Goal: Information Seeking & Learning: Learn about a topic

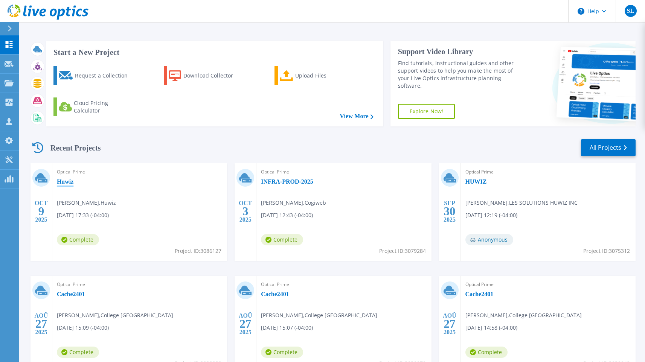
click at [67, 181] on link "Huwiz" at bounding box center [65, 182] width 17 height 8
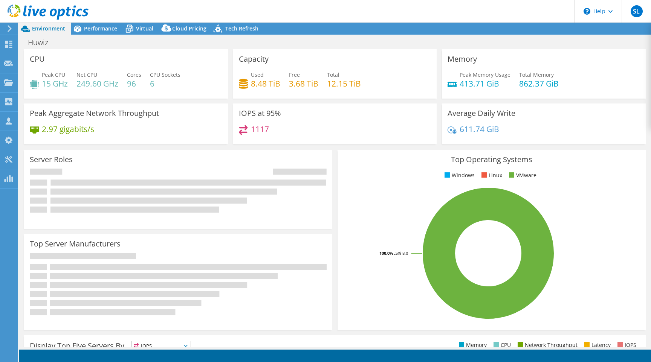
select select "USD"
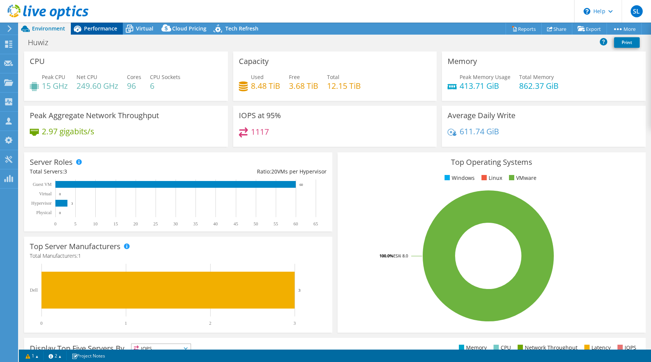
click at [98, 29] on span "Performance" at bounding box center [100, 28] width 33 height 7
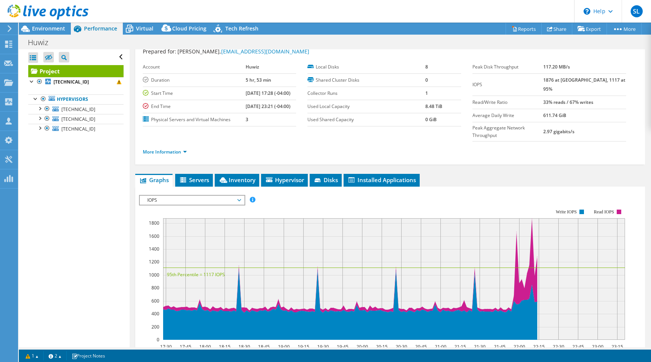
scroll to position [165, 0]
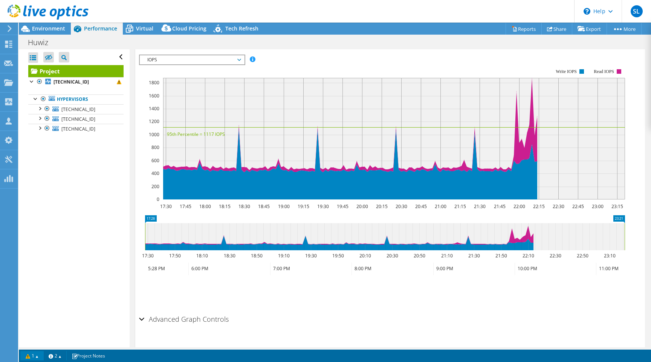
click at [39, 356] on link "1" at bounding box center [31, 356] width 23 height 9
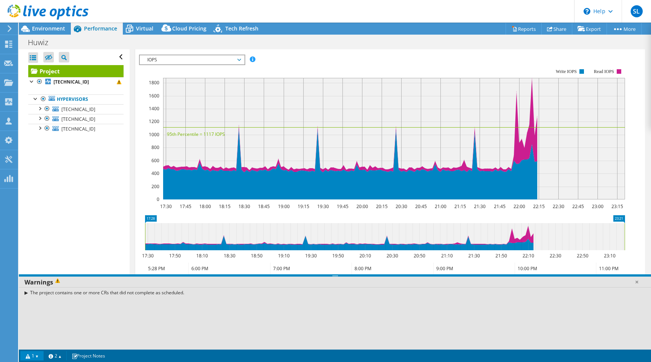
click at [51, 293] on div "The project contains one or more CRs that did not complete as scheduled." at bounding box center [335, 292] width 632 height 11
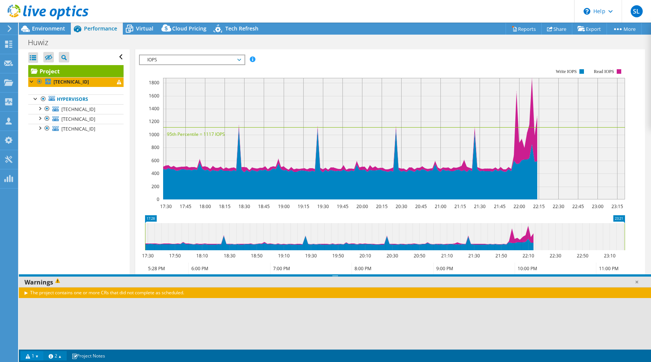
click at [59, 356] on link "2" at bounding box center [54, 356] width 23 height 9
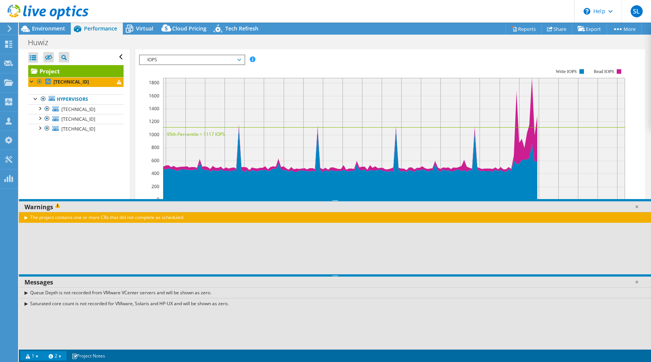
click at [38, 359] on link "1" at bounding box center [31, 356] width 23 height 9
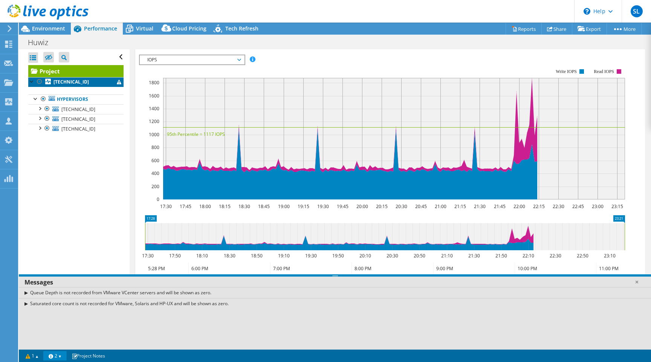
click at [90, 86] on link "172.27.200.1" at bounding box center [75, 82] width 95 height 10
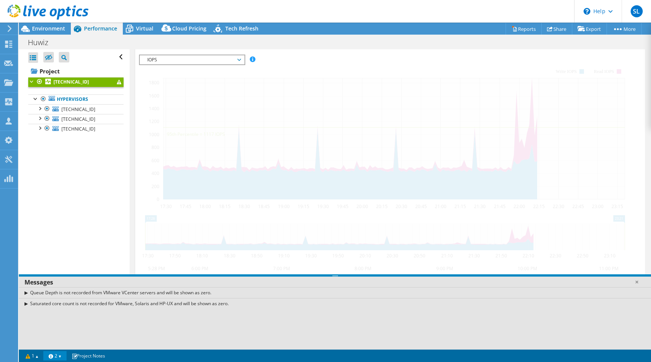
scroll to position [159, 0]
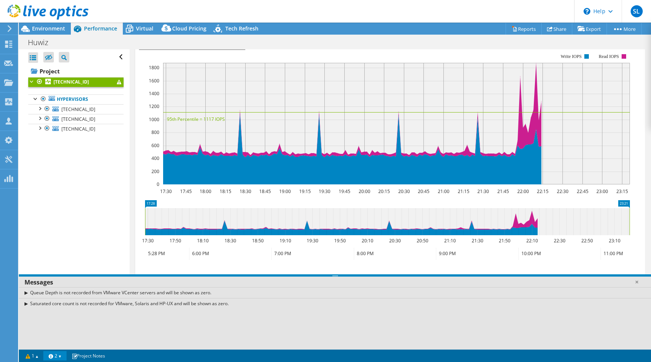
click at [31, 83] on div at bounding box center [32, 81] width 8 height 8
click at [31, 356] on link "1" at bounding box center [31, 356] width 23 height 9
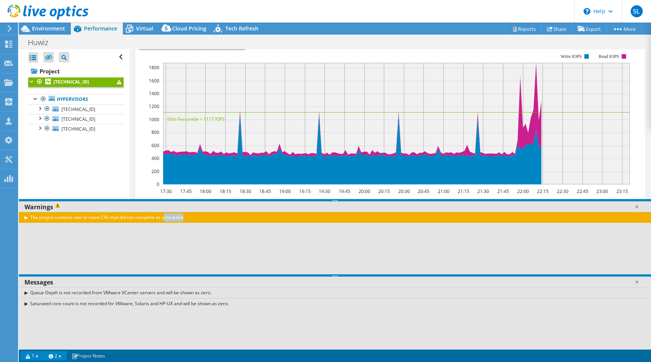
drag, startPoint x: 190, startPoint y: 217, endPoint x: 30, endPoint y: 220, distance: 159.8
click at [30, 220] on div "The project contains one or more CRs that did not complete as scheduled." at bounding box center [335, 217] width 632 height 11
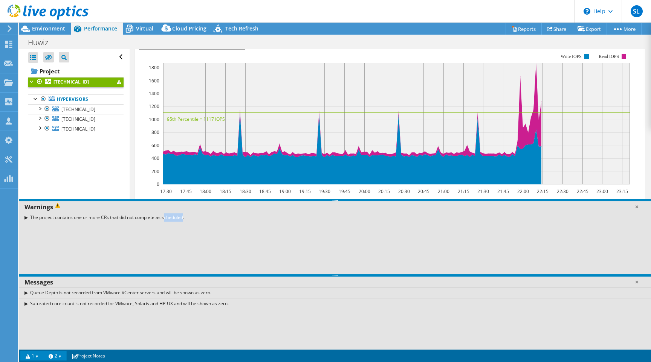
copy div "The project contains one or more CRs that did not complete as scheduled."
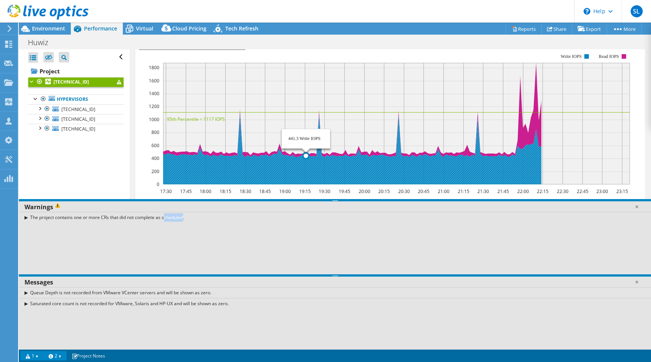
scroll to position [0, 0]
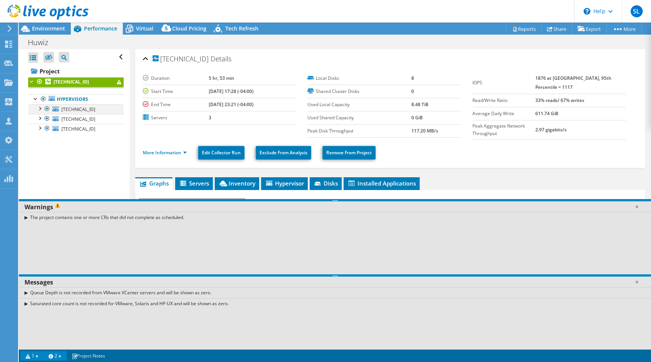
click at [41, 110] on div at bounding box center [40, 108] width 8 height 8
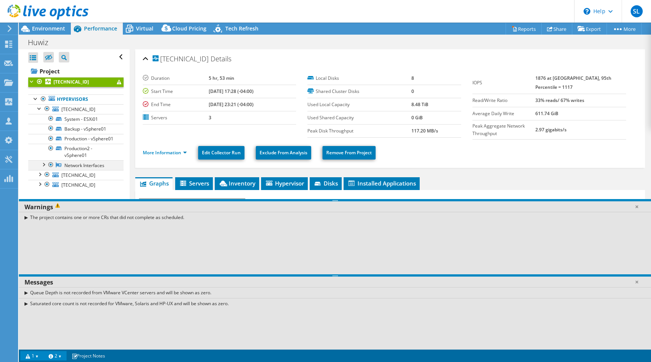
click at [43, 168] on div at bounding box center [44, 165] width 8 height 8
click at [31, 78] on div at bounding box center [32, 81] width 8 height 8
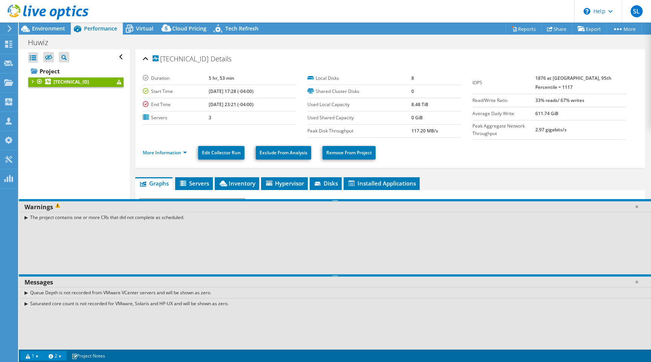
click at [32, 81] on div at bounding box center [32, 81] width 8 height 8
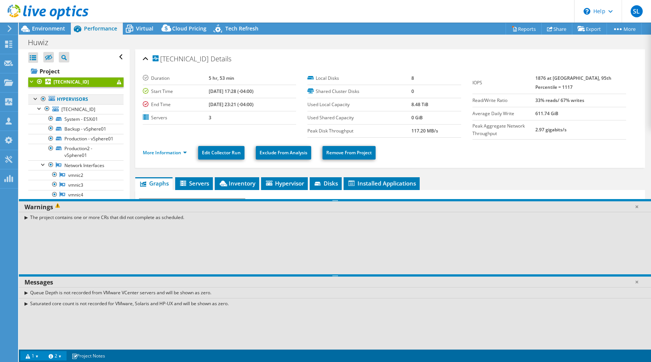
click at [37, 99] on div at bounding box center [36, 99] width 8 height 8
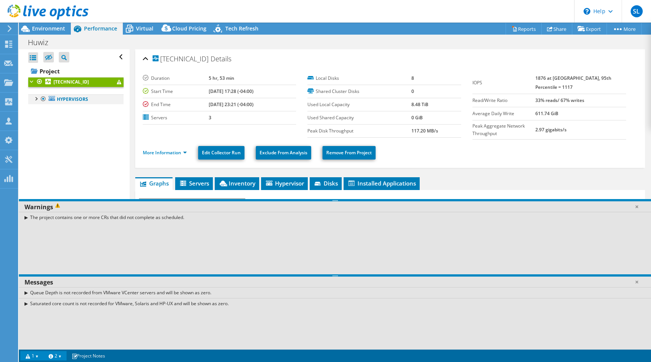
click at [35, 101] on div at bounding box center [36, 99] width 8 height 8
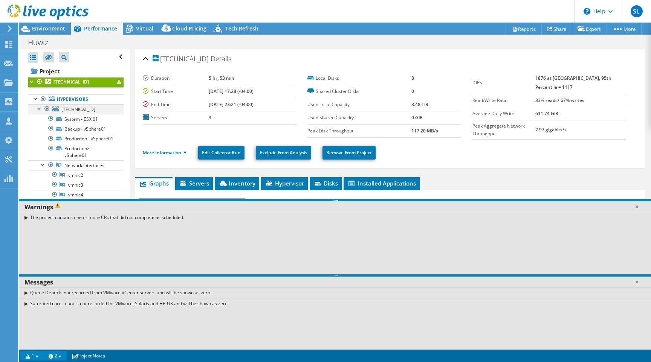
click at [39, 109] on div at bounding box center [40, 108] width 8 height 8
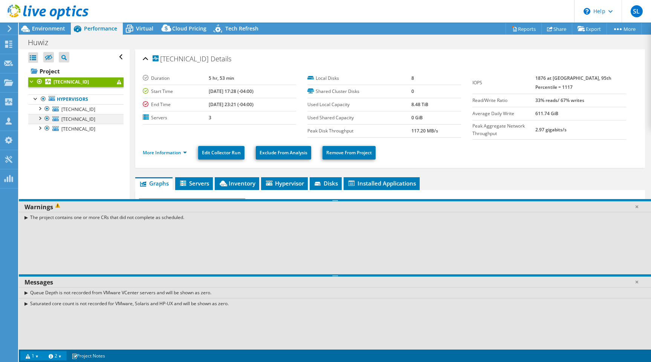
click at [39, 120] on div at bounding box center [40, 118] width 8 height 8
click at [41, 128] on div at bounding box center [40, 128] width 8 height 8
click at [199, 185] on span "Servers" at bounding box center [194, 184] width 30 height 8
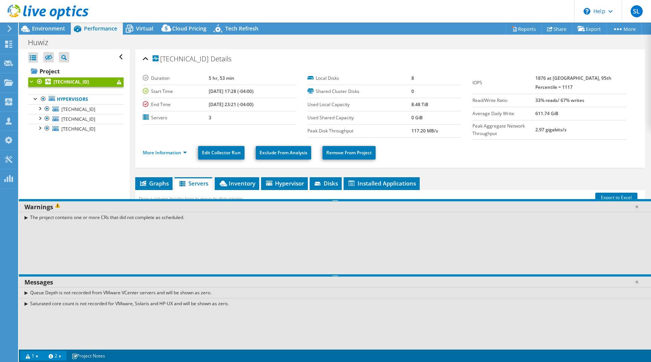
click at [38, 358] on link "1" at bounding box center [31, 356] width 23 height 9
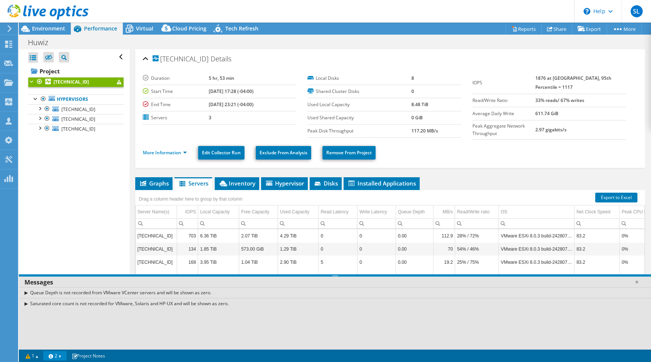
click at [65, 357] on link "2" at bounding box center [54, 356] width 23 height 9
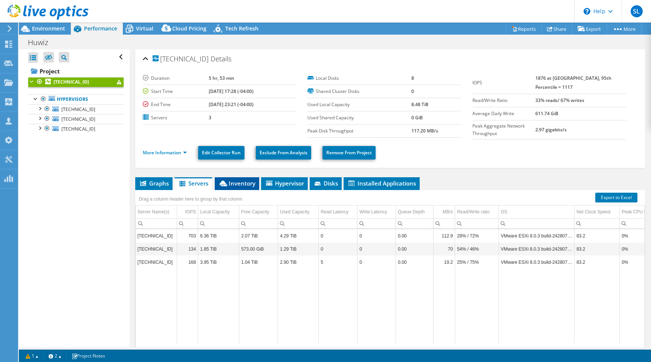
click at [231, 183] on span "Inventory" at bounding box center [237, 184] width 37 height 8
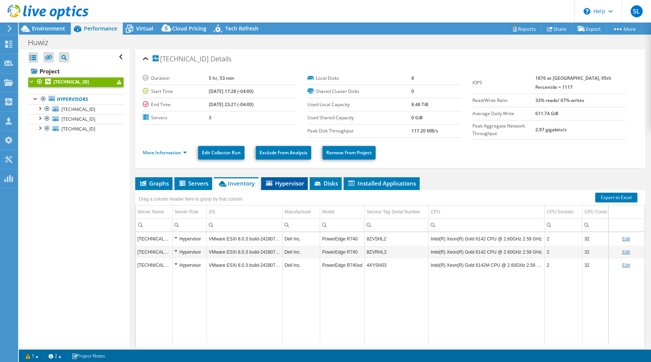
click at [277, 183] on span "Hypervisor" at bounding box center [284, 184] width 39 height 8
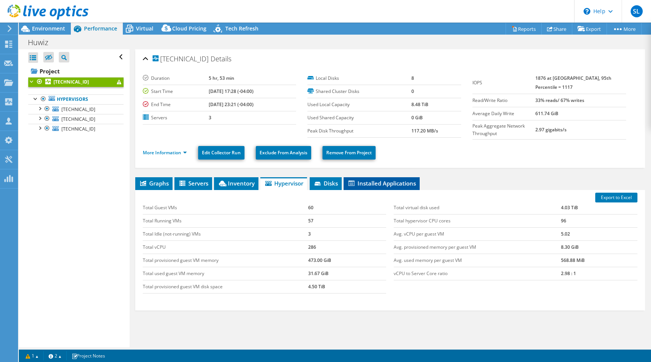
click at [348, 182] on span "Installed Applications" at bounding box center [381, 184] width 69 height 8
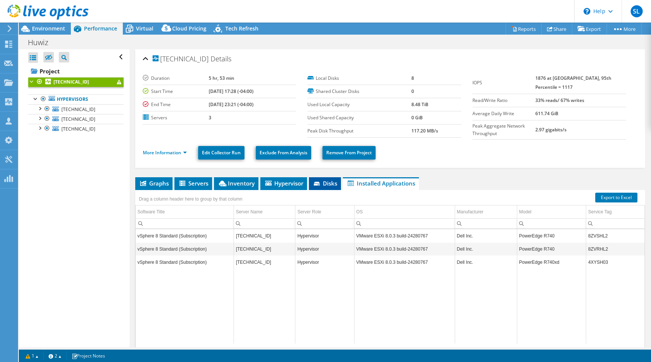
click at [332, 183] on span "Disks" at bounding box center [325, 184] width 24 height 8
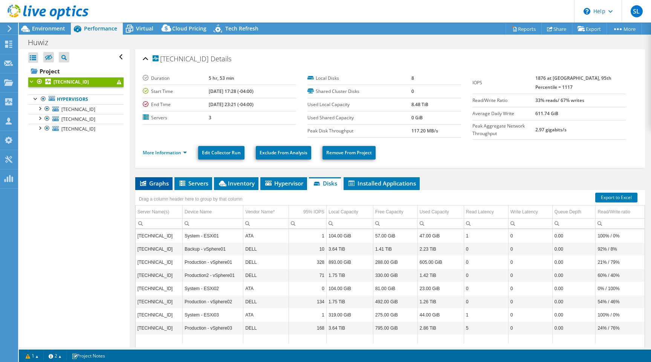
click at [165, 184] on span "Graphs" at bounding box center [154, 184] width 30 height 8
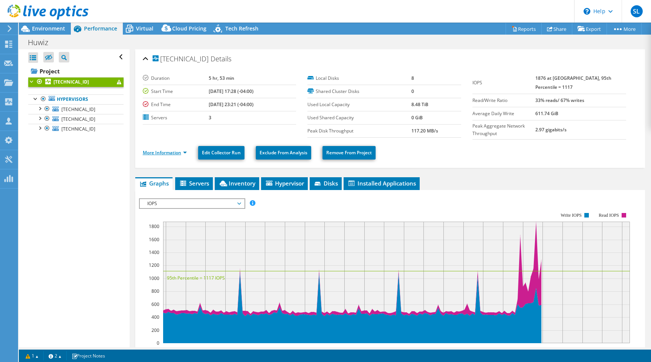
click at [178, 154] on link "More Information" at bounding box center [165, 153] width 44 height 6
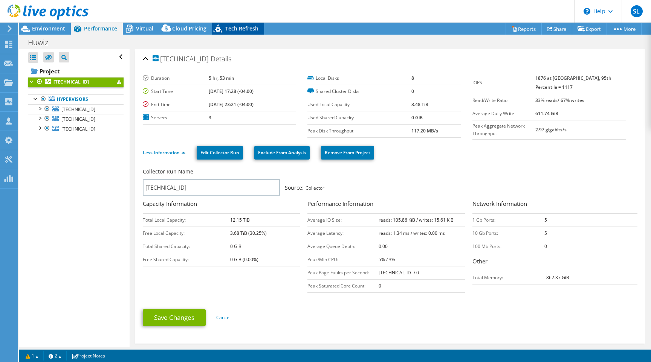
click at [223, 31] on icon at bounding box center [218, 29] width 13 height 15
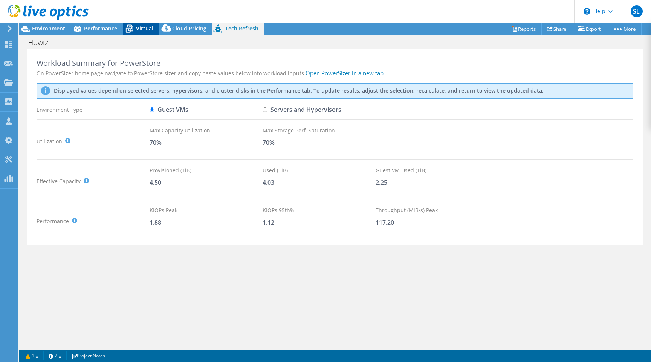
click at [146, 29] on span "Virtual" at bounding box center [144, 28] width 17 height 7
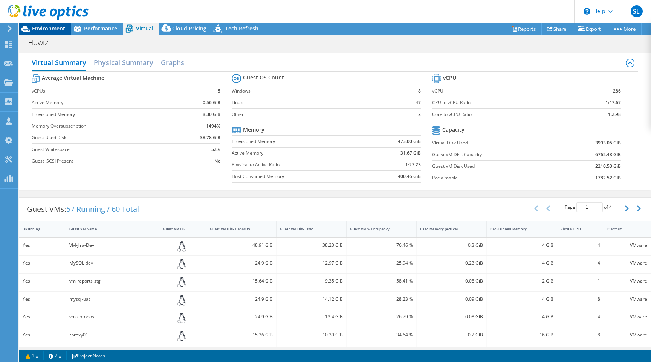
click at [38, 31] on span "Environment" at bounding box center [48, 28] width 33 height 7
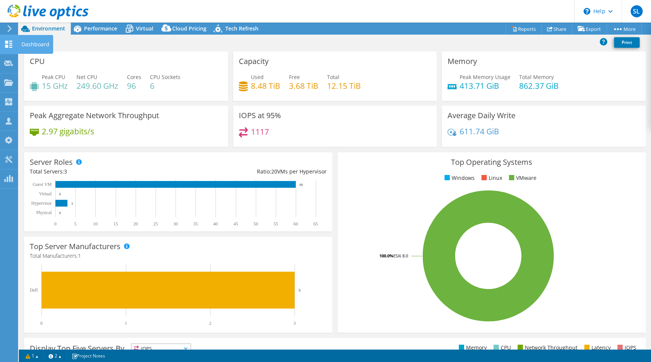
click at [9, 45] on use at bounding box center [8, 44] width 7 height 7
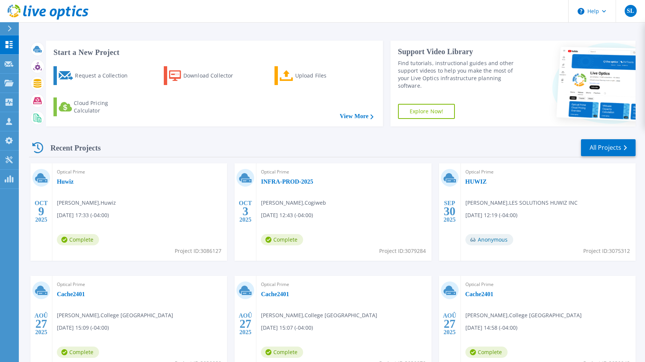
click at [123, 210] on div "Optical Prime Huwiz Kevin Proulx , Huwiz 10/09/2025, 17:33 (-04:00) Complete Pr…" at bounding box center [139, 213] width 175 height 98
click at [67, 182] on link "Huwiz" at bounding box center [65, 182] width 17 height 8
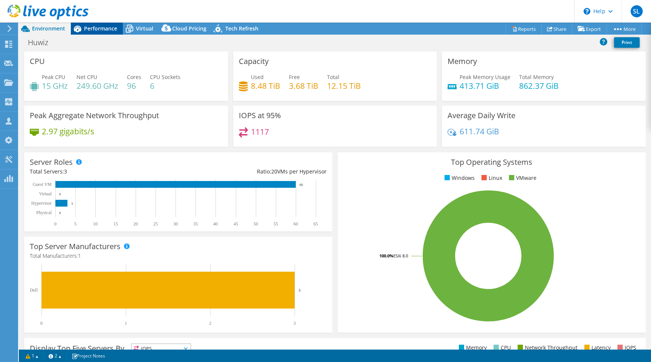
click at [102, 32] on div "Performance" at bounding box center [97, 29] width 52 height 12
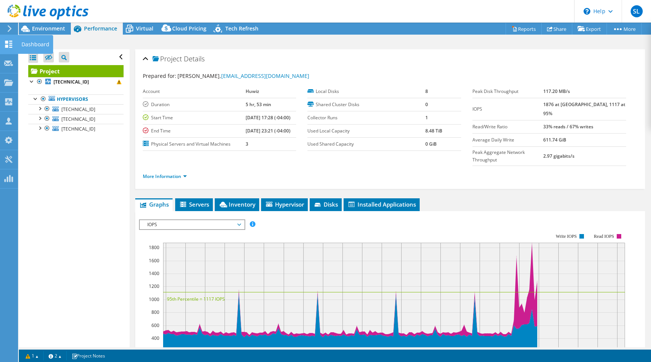
click at [8, 48] on div at bounding box center [8, 45] width 9 height 8
